Goal: Find specific page/section: Find specific page/section

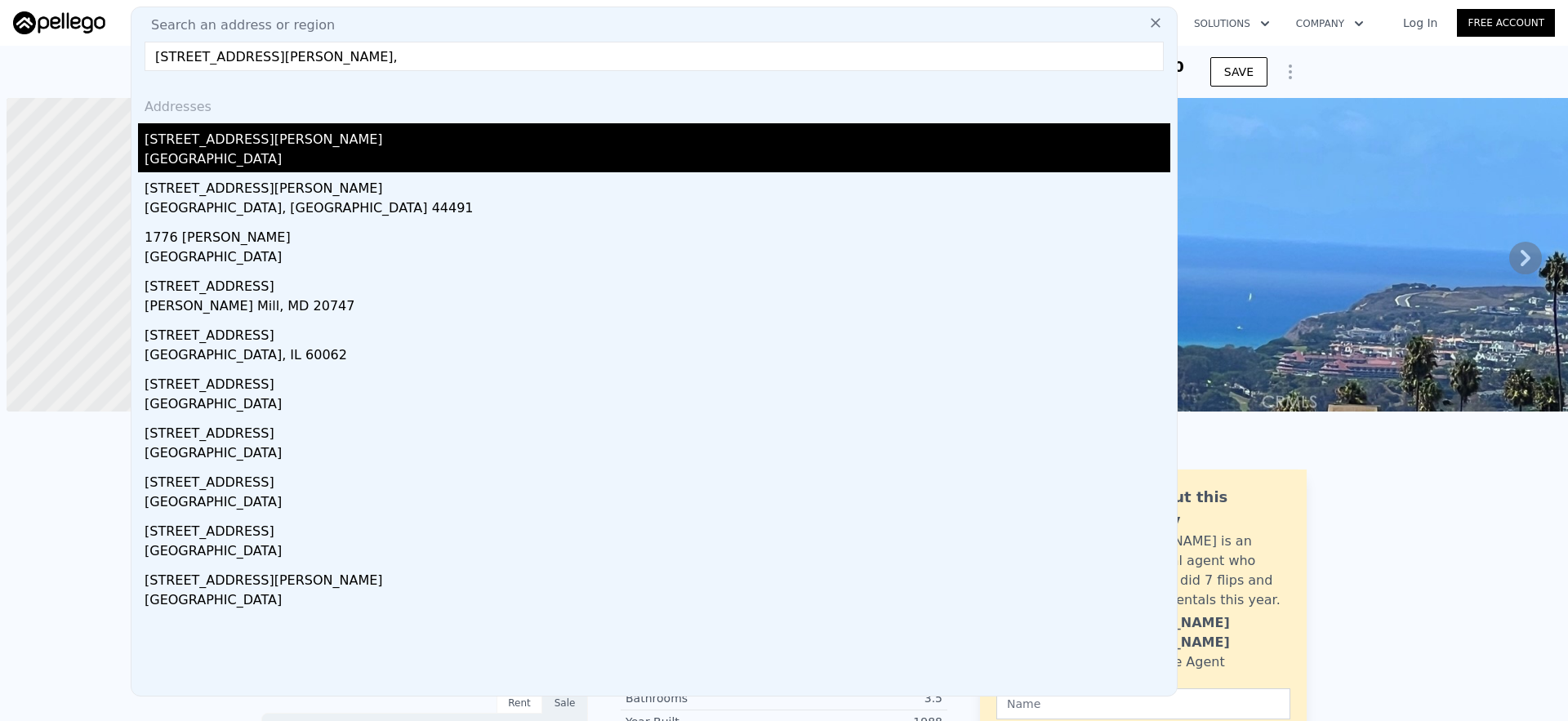
scroll to position [0, 7]
type input "[STREET_ADDRESS][PERSON_NAME],"
click at [314, 153] on div "[GEOGRAPHIC_DATA]" at bounding box center [657, 161] width 1025 height 23
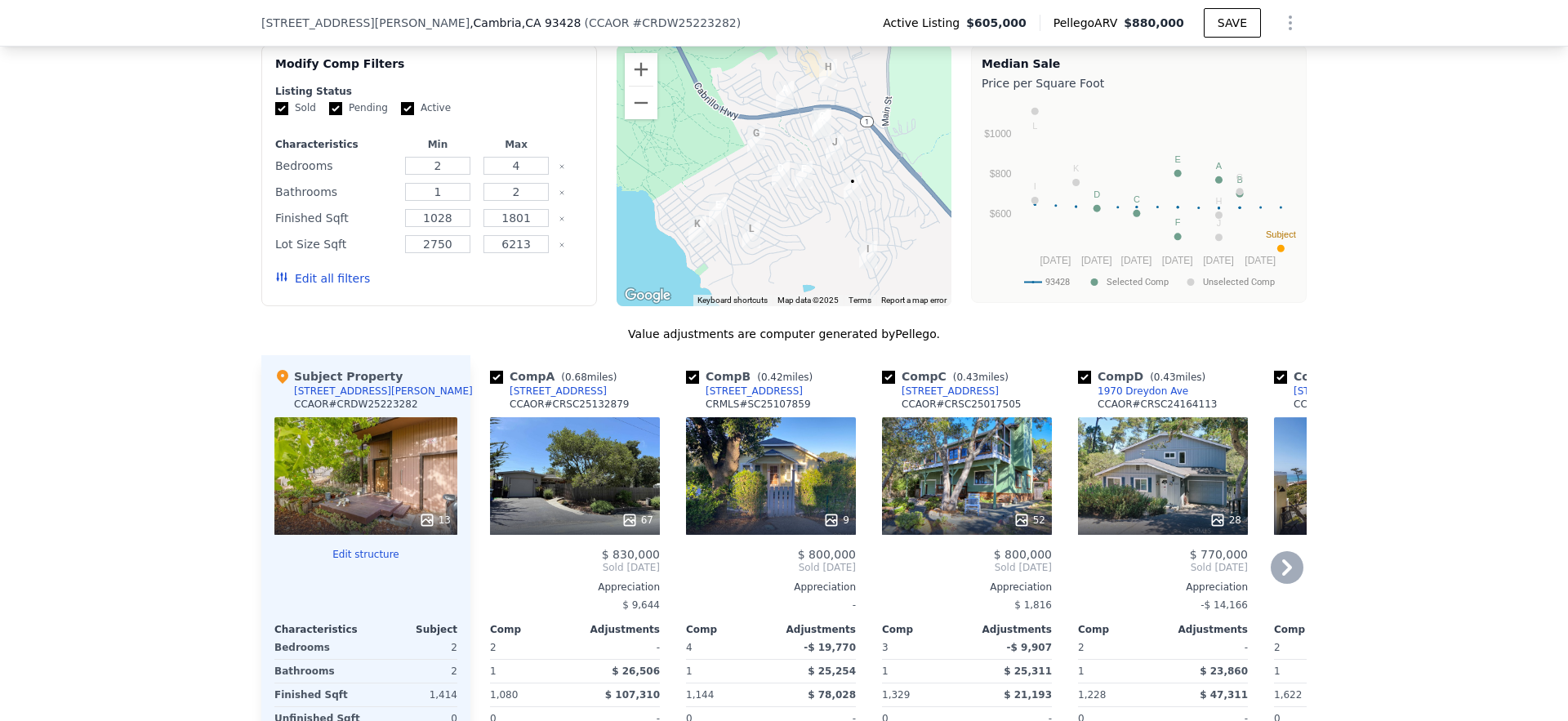
scroll to position [1293, 0]
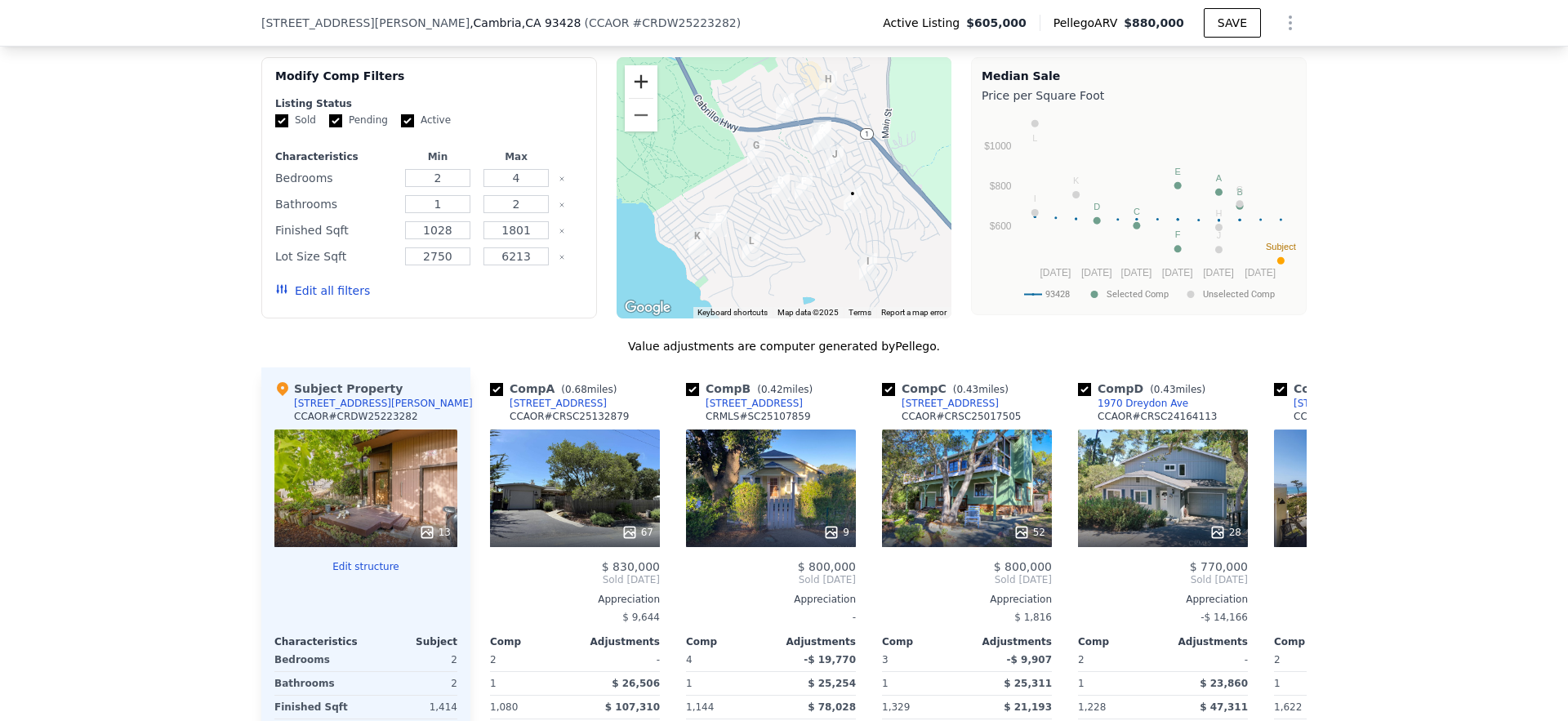
click at [633, 65] on button "Zoom in" at bounding box center [641, 82] width 33 height 33
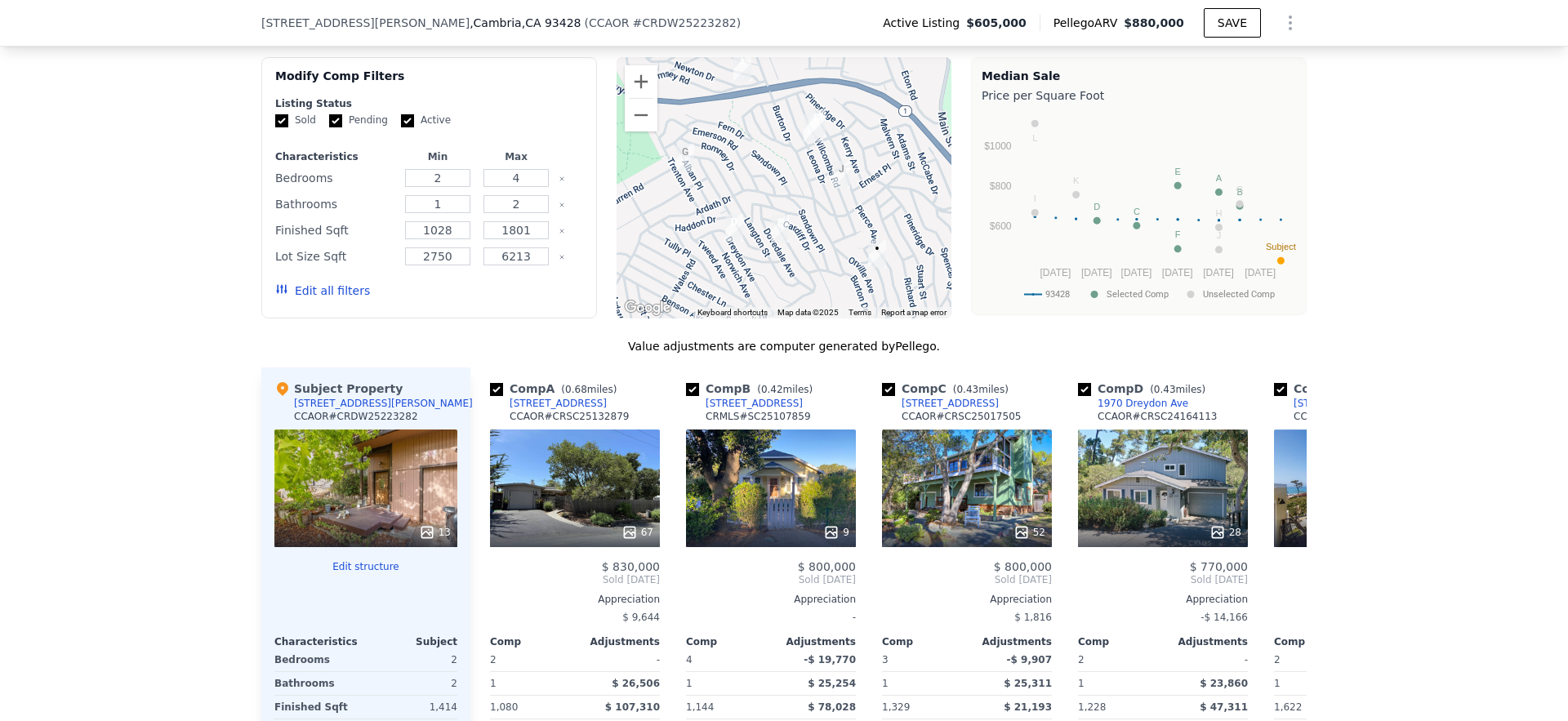
drag, startPoint x: 900, startPoint y: 145, endPoint x: 772, endPoint y: 130, distance: 128.9
click at [845, 184] on div at bounding box center [784, 187] width 336 height 262
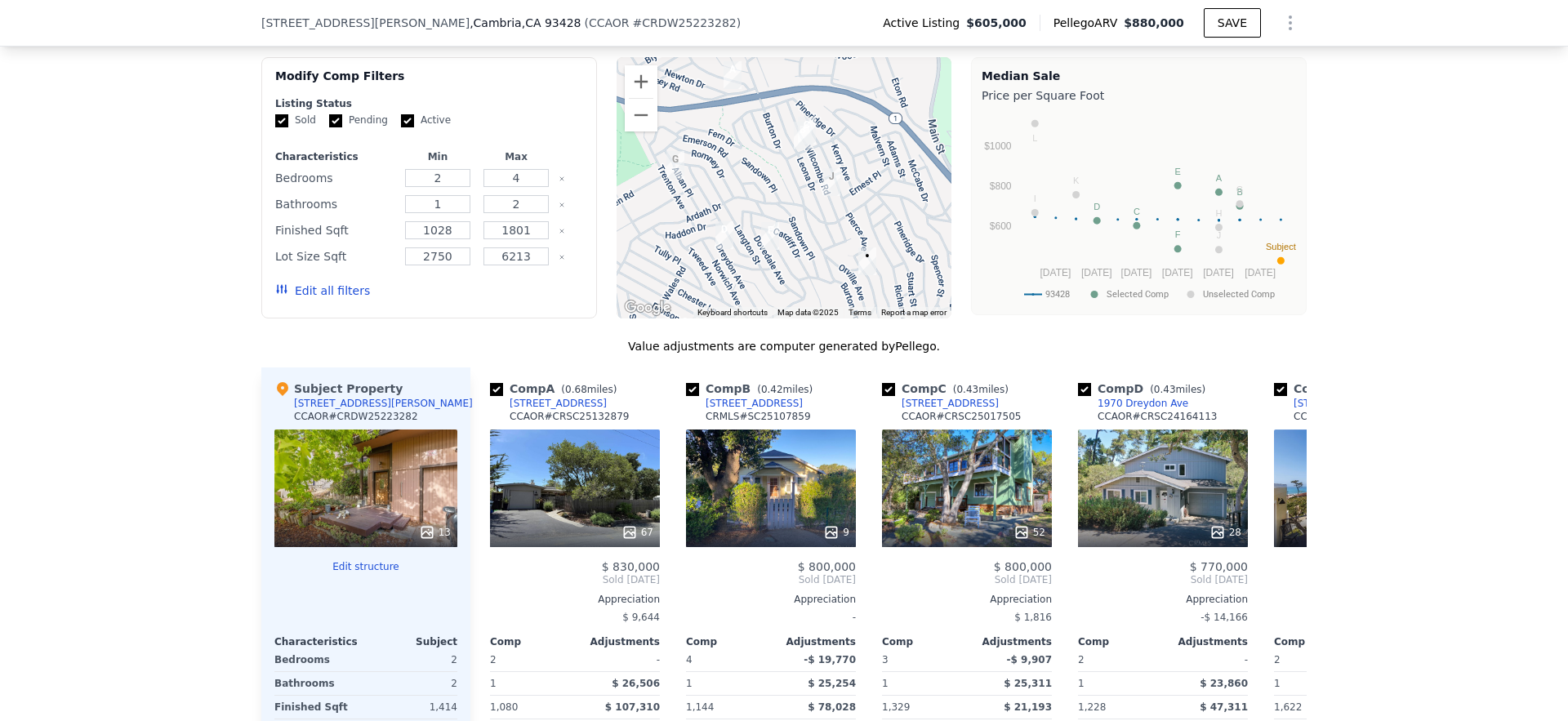
drag, startPoint x: 707, startPoint y: 97, endPoint x: 685, endPoint y: 113, distance: 27.2
click at [685, 113] on div at bounding box center [784, 187] width 336 height 262
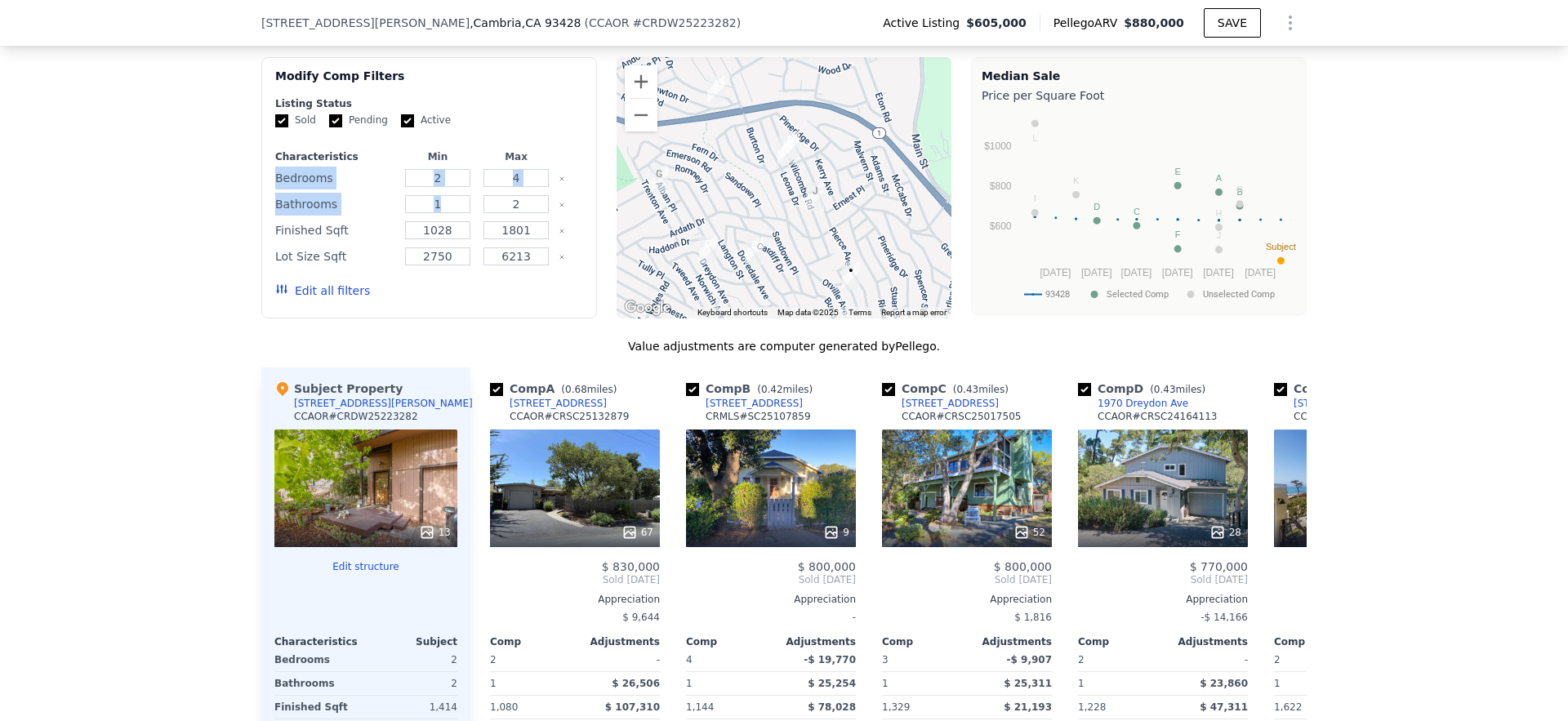
drag, startPoint x: 540, startPoint y: 124, endPoint x: 536, endPoint y: 169, distance: 45.2
click at [536, 169] on div "Characteristics Min Max Bedrooms 2 4 Bathrooms 1 2 Finished Sqft 1028 1801 Lot …" at bounding box center [429, 232] width 308 height 163
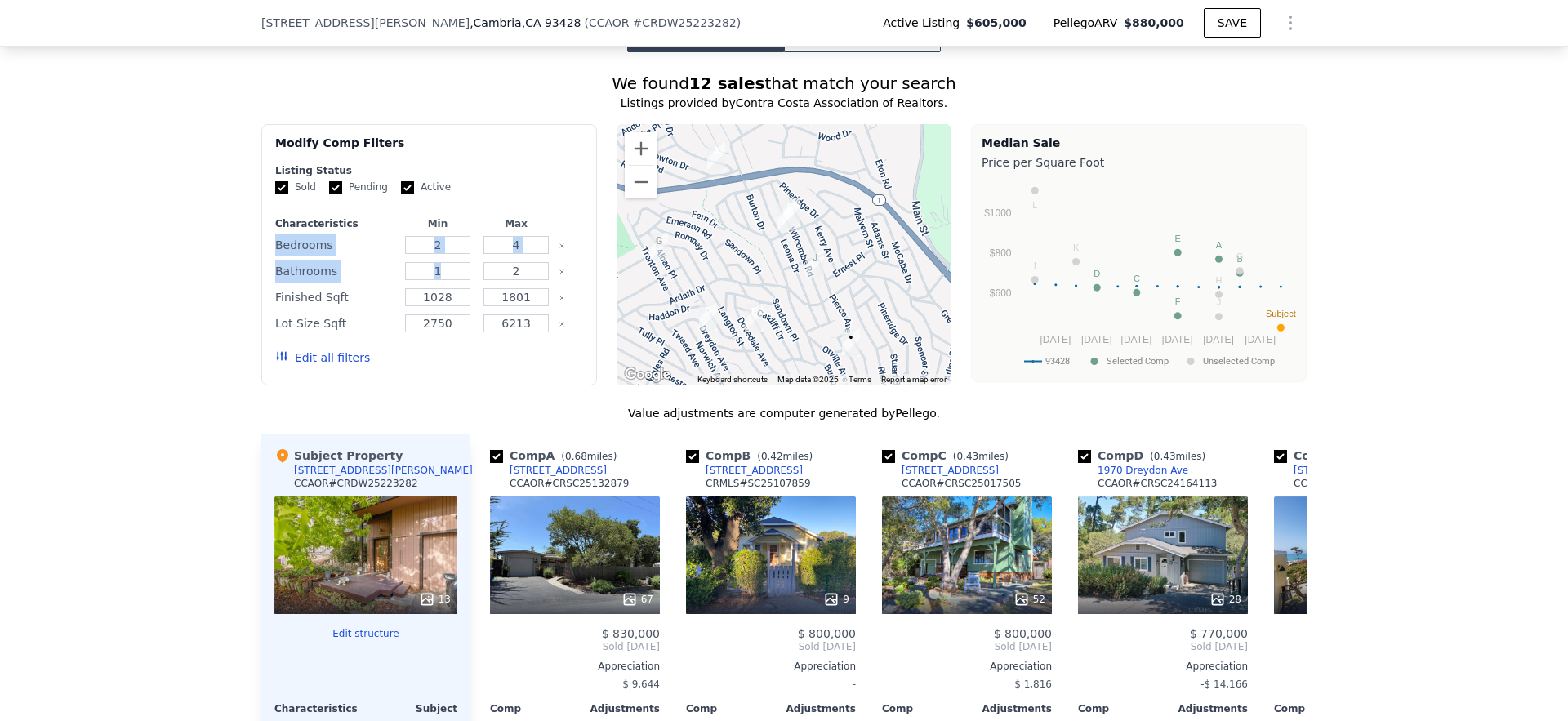
scroll to position [1207, 0]
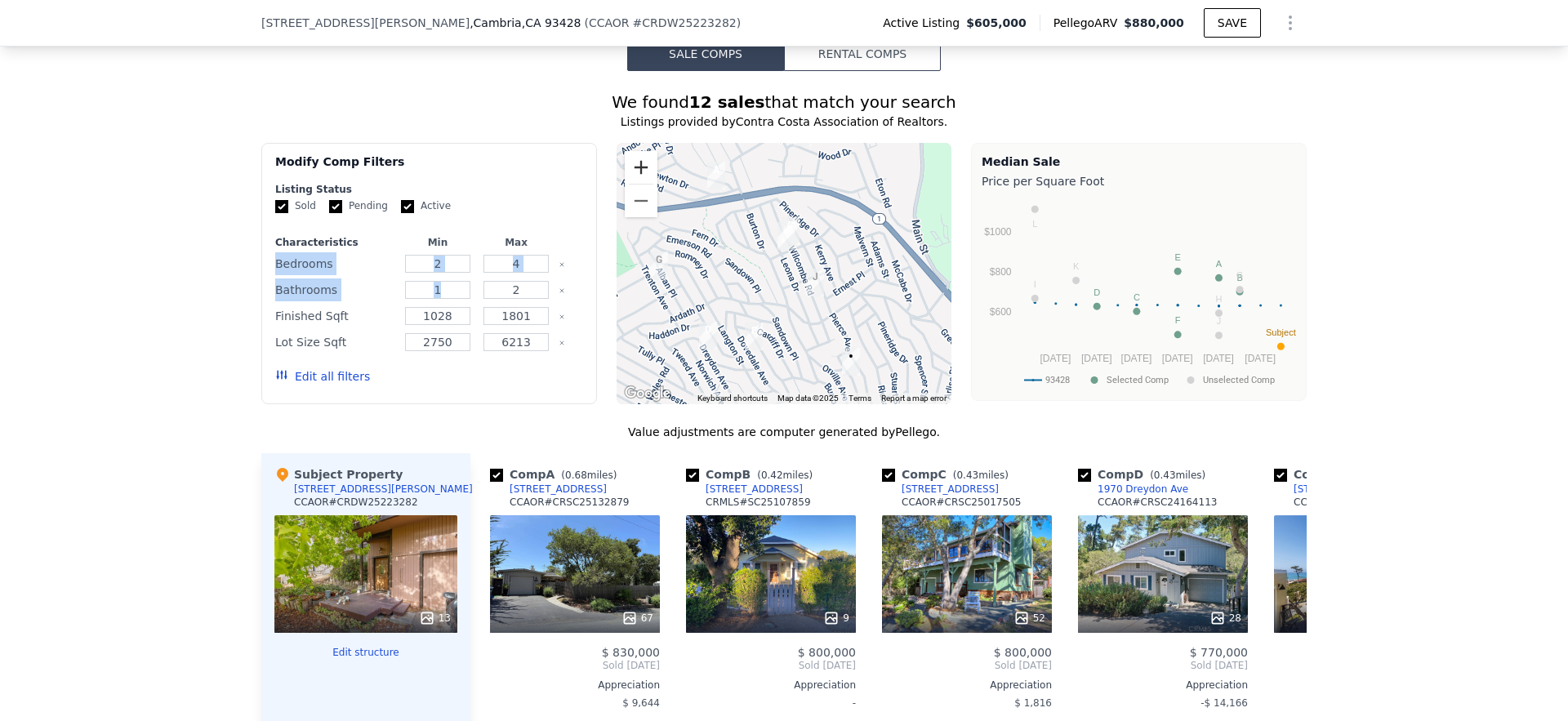
click at [626, 151] on button "Zoom in" at bounding box center [641, 167] width 33 height 33
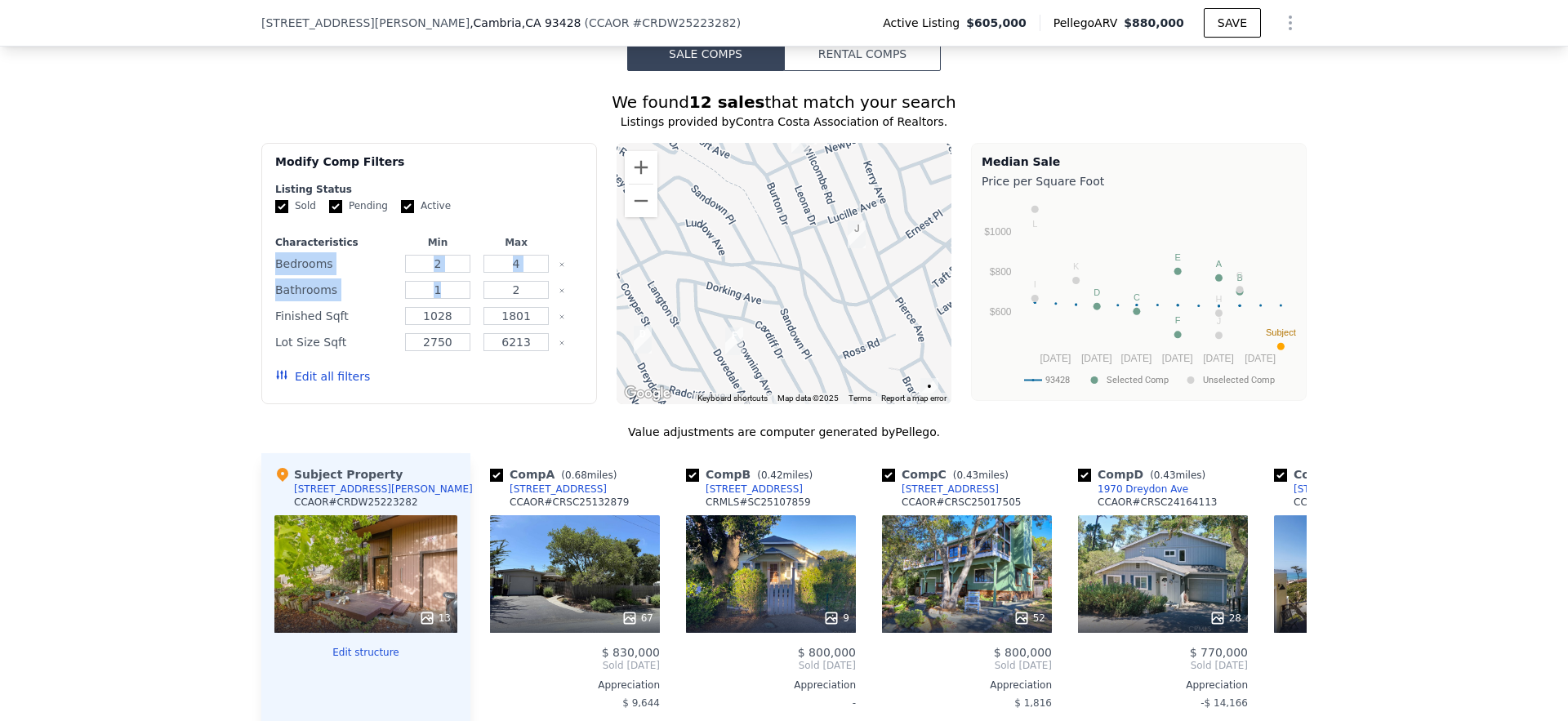
drag, startPoint x: 757, startPoint y: 254, endPoint x: 764, endPoint y: 198, distance: 56.4
click at [764, 198] on div at bounding box center [784, 273] width 336 height 262
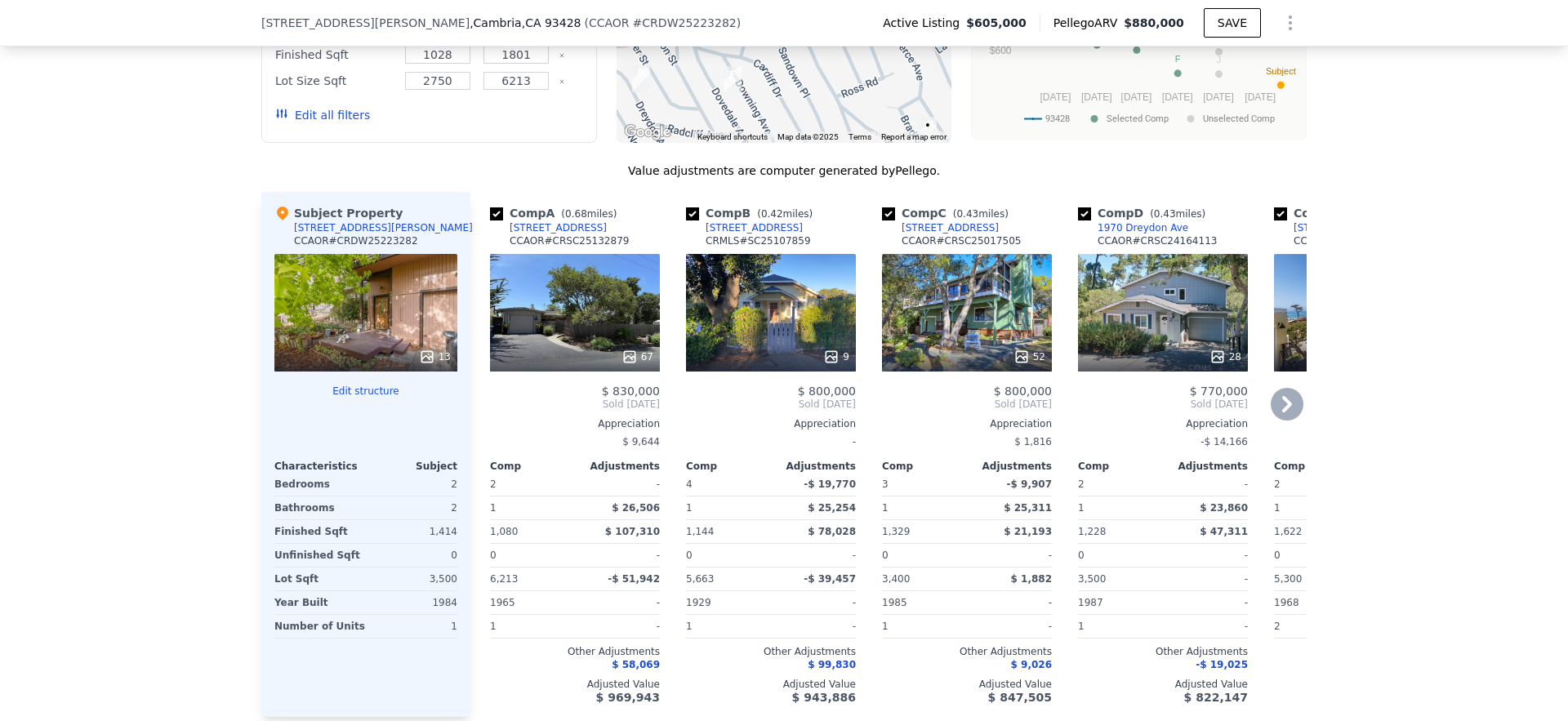
scroll to position [1489, 0]
